Goal: Find specific page/section: Find specific page/section

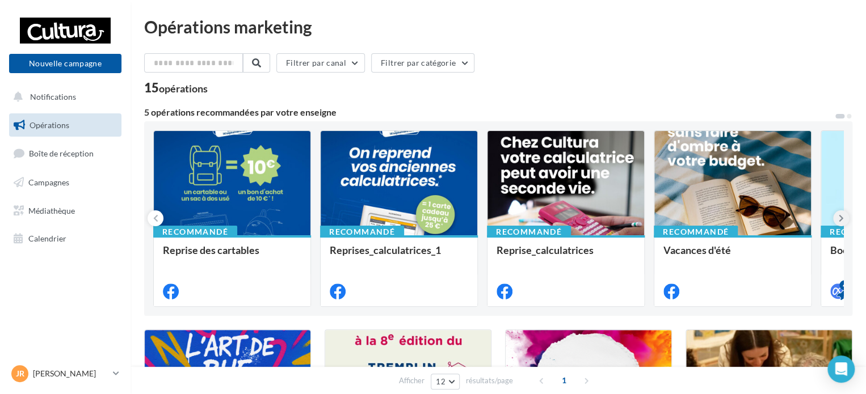
click at [837, 218] on button at bounding box center [841, 218] width 16 height 16
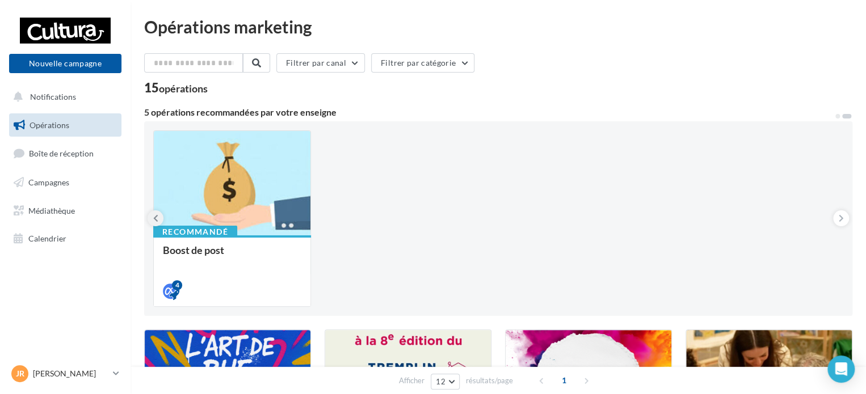
click at [157, 217] on icon at bounding box center [155, 218] width 5 height 11
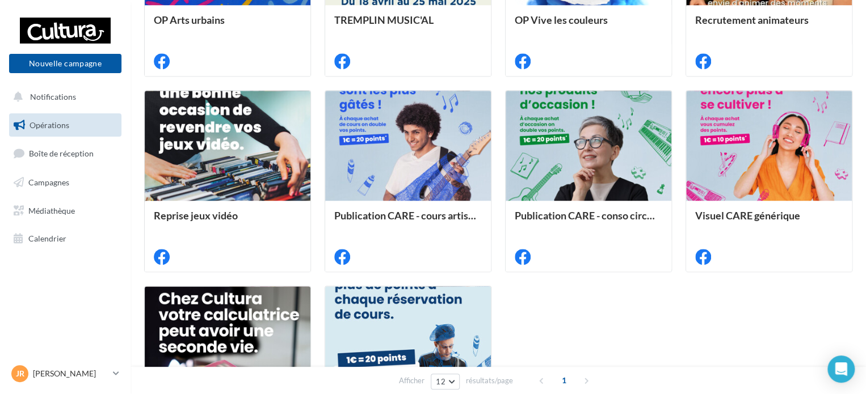
scroll to position [454, 0]
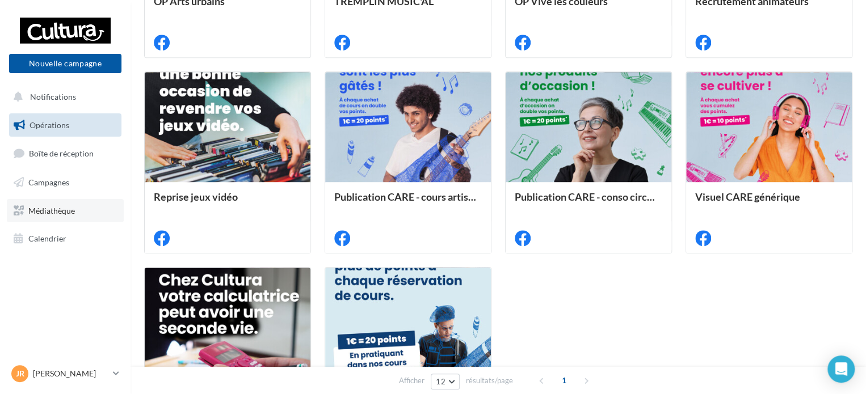
click at [68, 217] on link "Médiathèque" at bounding box center [65, 211] width 117 height 24
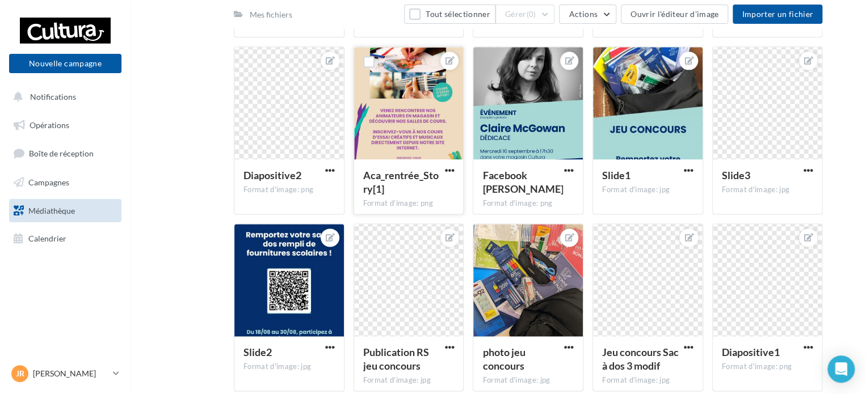
scroll to position [567, 0]
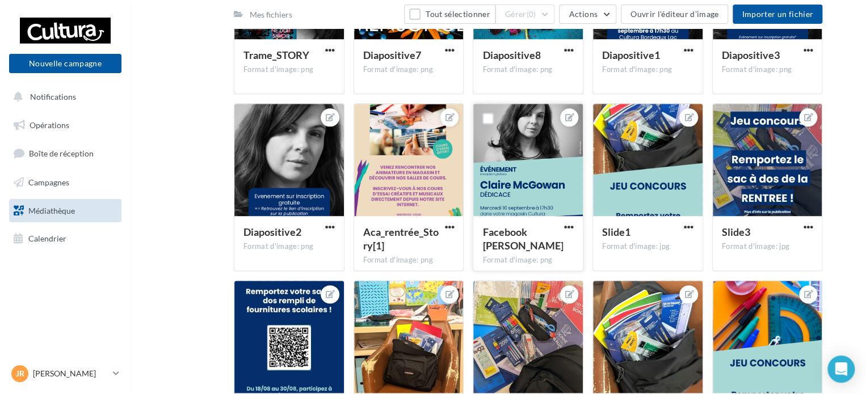
click at [506, 174] on div at bounding box center [528, 160] width 110 height 113
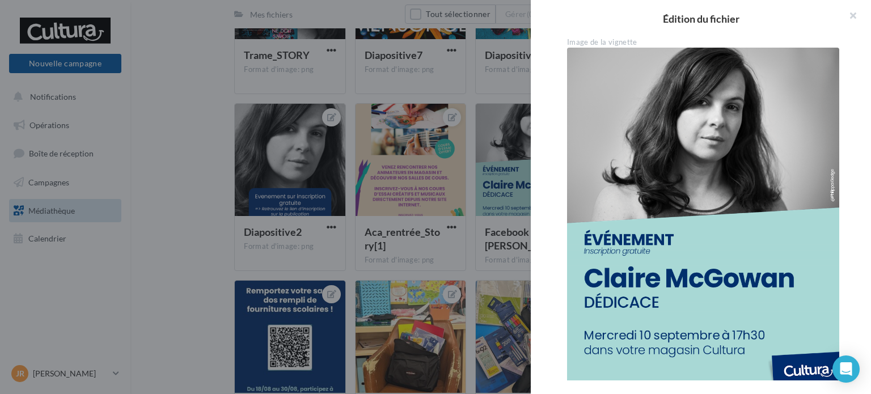
click at [263, 204] on div at bounding box center [435, 197] width 871 height 394
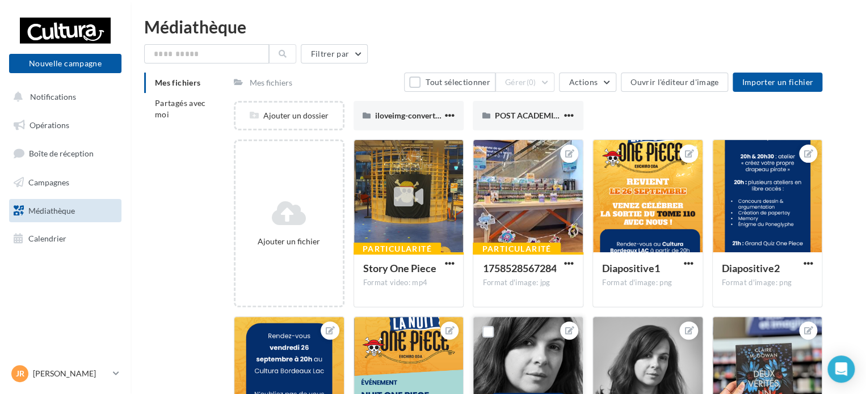
scroll to position [0, 0]
